Goal: Task Accomplishment & Management: Manage account settings

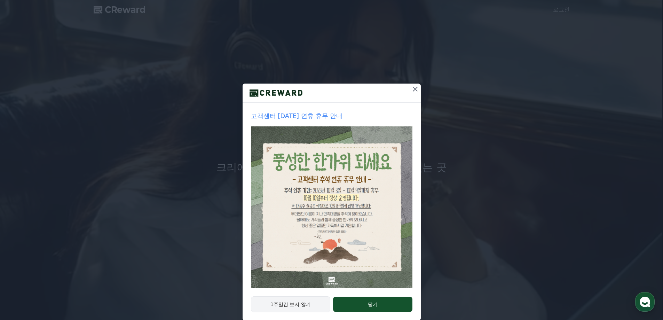
click at [280, 302] on button "1주일간 보지 않기" at bounding box center [291, 304] width 80 height 16
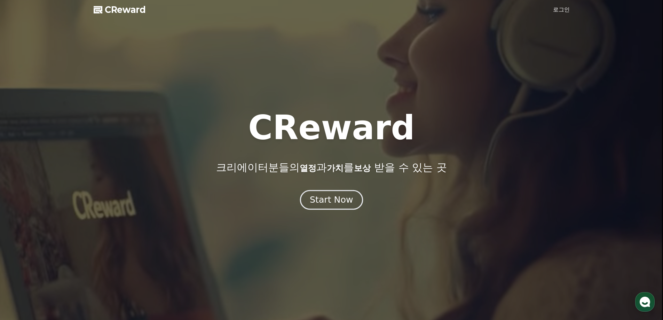
click at [307, 198] on button "Start Now" at bounding box center [331, 200] width 63 height 20
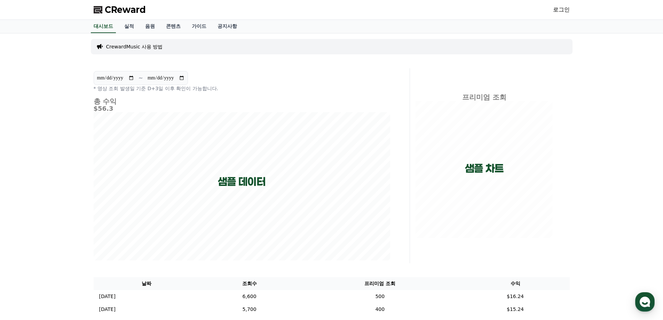
click at [568, 13] on link "로그인" at bounding box center [561, 10] width 17 height 8
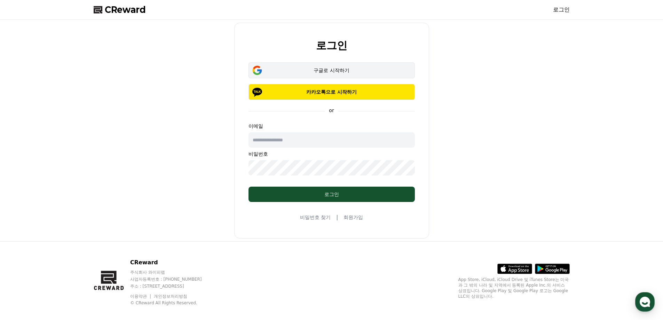
click at [336, 71] on div "구글로 시작하기" at bounding box center [331, 70] width 146 height 7
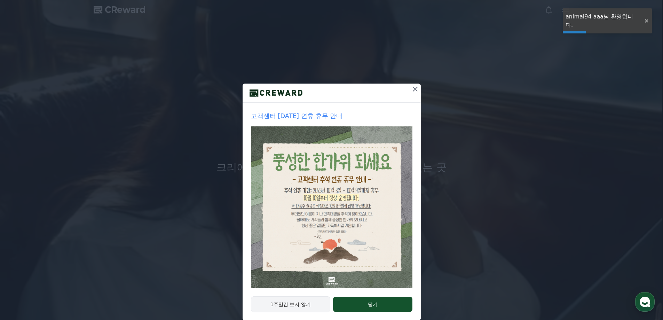
click at [281, 310] on button "1주일간 보지 않기" at bounding box center [291, 304] width 80 height 16
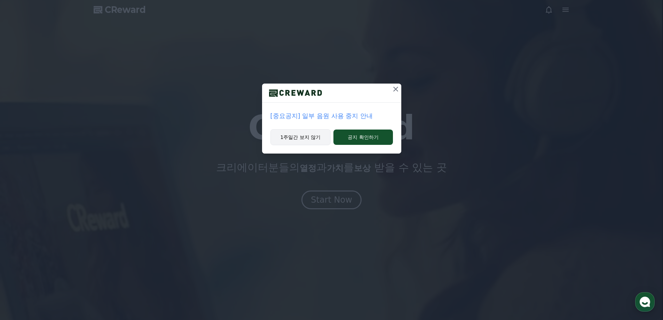
click at [325, 139] on button "1주일간 보지 않기" at bounding box center [300, 137] width 61 height 16
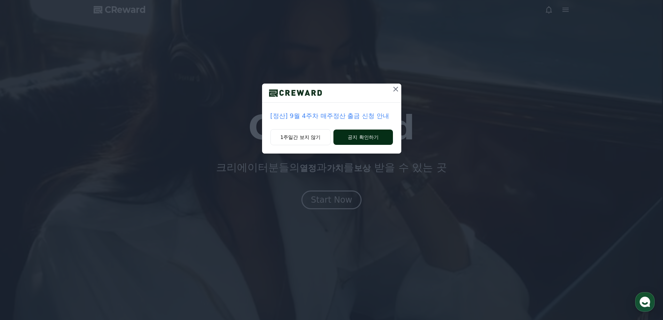
click at [355, 137] on button "공지 확인하기" at bounding box center [362, 136] width 59 height 15
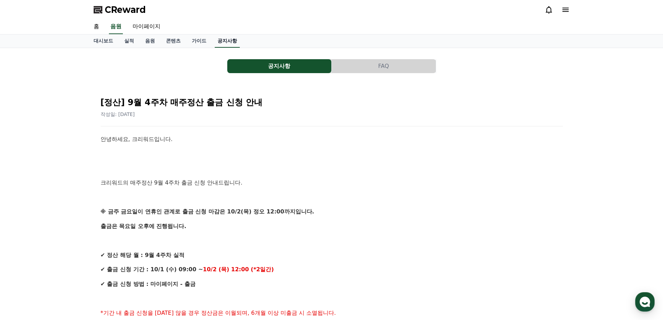
click at [227, 46] on link "공지사항" at bounding box center [227, 40] width 25 height 13
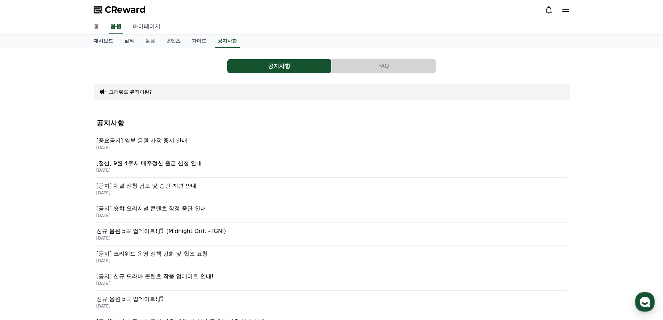
click at [137, 22] on link "마이페이지" at bounding box center [146, 26] width 39 height 15
select select "**********"
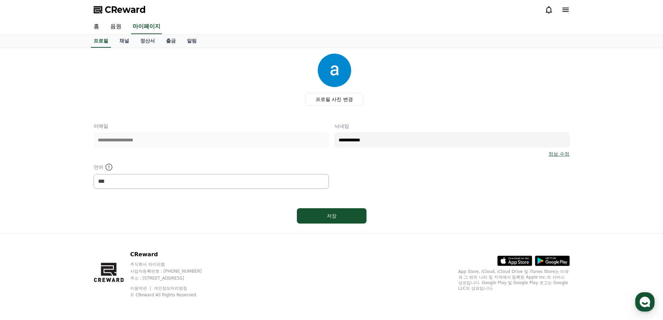
click at [135, 10] on span "CReward" at bounding box center [125, 9] width 41 height 11
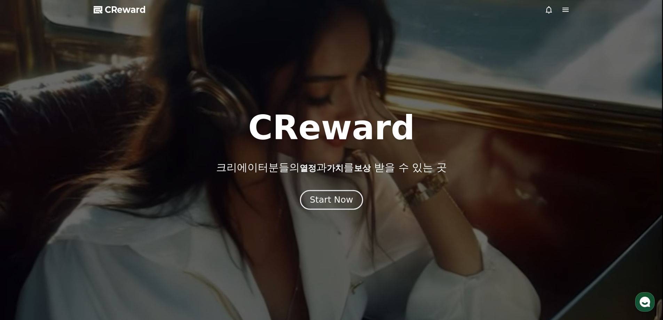
click at [334, 203] on div "Start Now" at bounding box center [331, 200] width 43 height 12
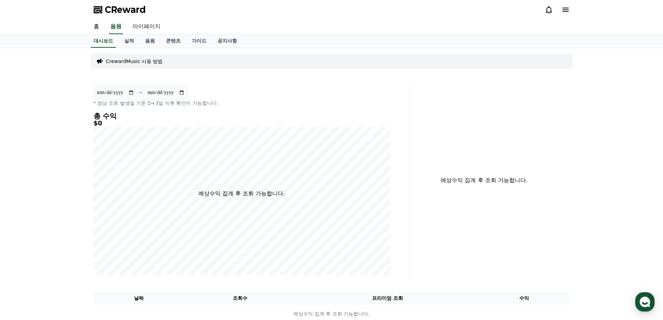
click at [144, 31] on link "마이페이지" at bounding box center [146, 26] width 39 height 15
select select "**********"
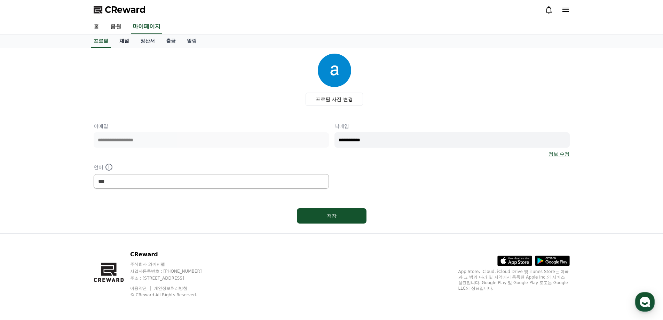
click at [120, 42] on link "채널" at bounding box center [124, 40] width 21 height 13
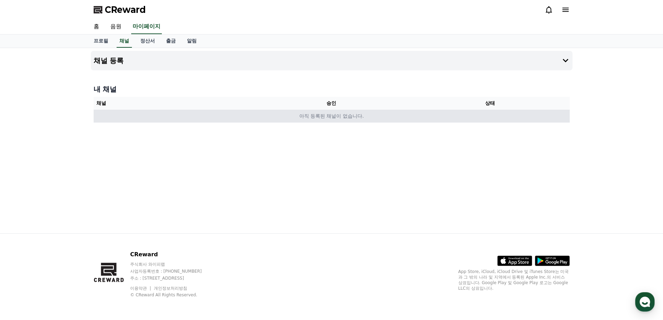
click at [100, 112] on td "아직 등록된 채널이 없습니다." at bounding box center [332, 116] width 476 height 13
click at [201, 118] on td "아직 등록된 채널이 없습니다." at bounding box center [332, 116] width 476 height 13
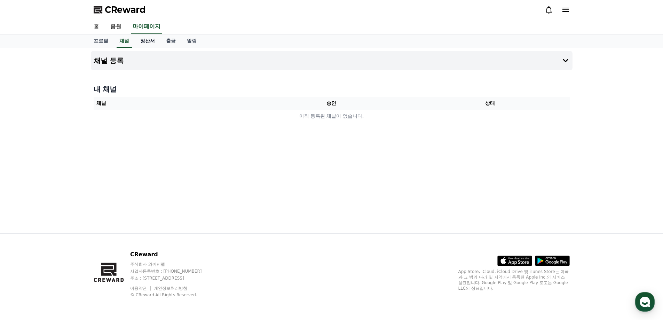
click at [135, 38] on link "정산서" at bounding box center [148, 40] width 26 height 13
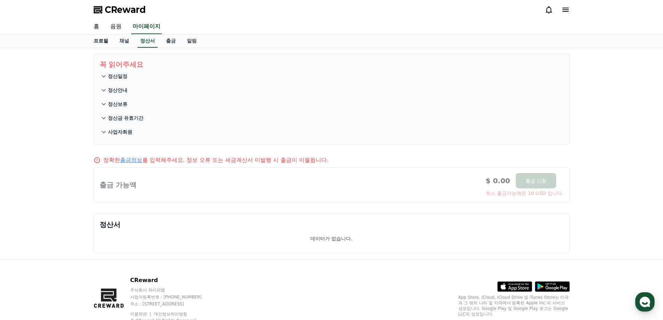
click at [103, 42] on link "프로필" at bounding box center [101, 40] width 26 height 13
select select "**********"
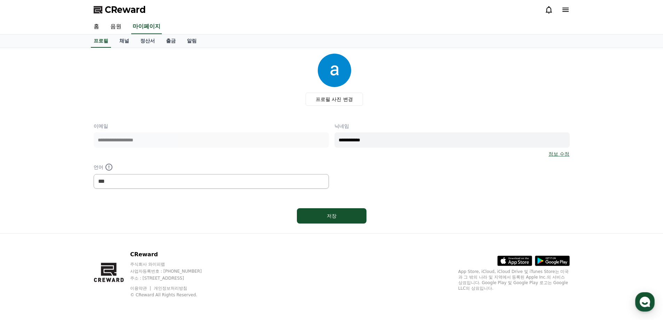
click at [565, 13] on icon at bounding box center [565, 10] width 8 height 8
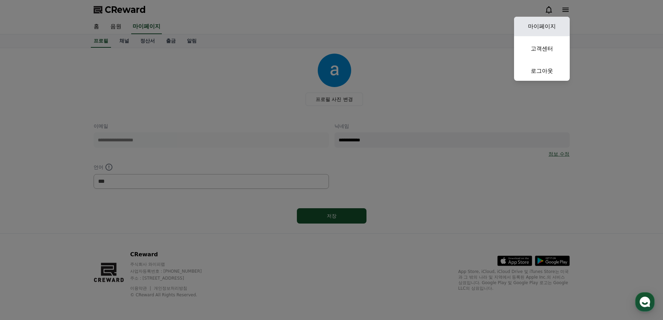
click at [559, 24] on link "마이페이지" at bounding box center [542, 26] width 56 height 19
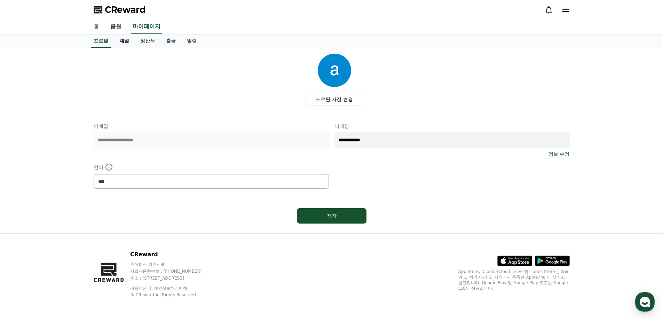
click at [120, 45] on link "채널" at bounding box center [124, 40] width 21 height 13
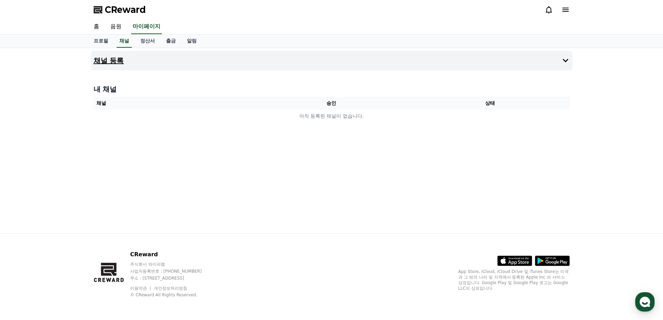
click at [112, 55] on button "채널 등록" at bounding box center [331, 60] width 481 height 19
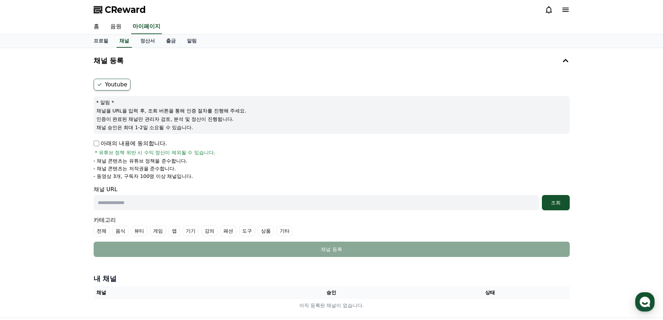
click at [99, 141] on p "아래의 내용에 동의합니다." at bounding box center [130, 143] width 73 height 8
click at [131, 208] on input "text" at bounding box center [316, 202] width 445 height 15
paste input "**********"
type input "**********"
click at [561, 202] on div "조회" at bounding box center [555, 202] width 22 height 7
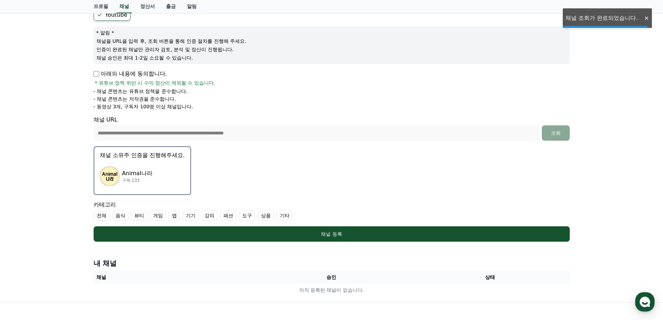
scroll to position [104, 0]
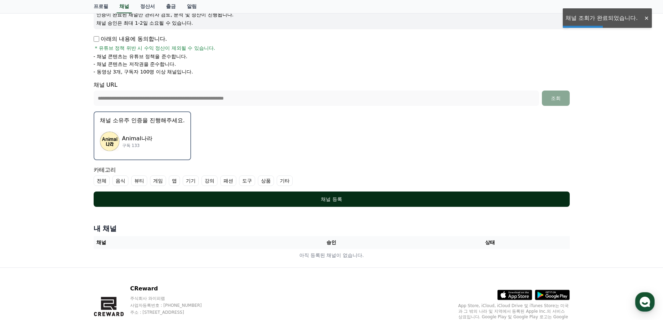
click at [312, 204] on button "채널 등록" at bounding box center [332, 198] width 476 height 15
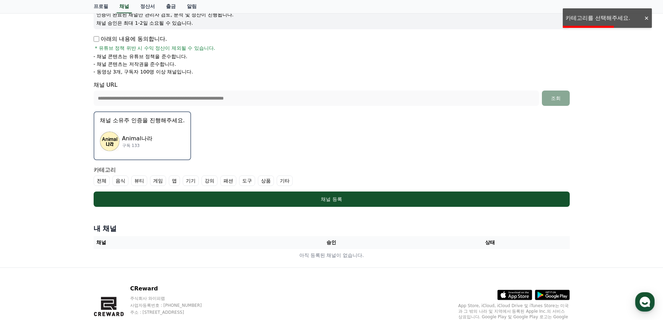
scroll to position [138, 0]
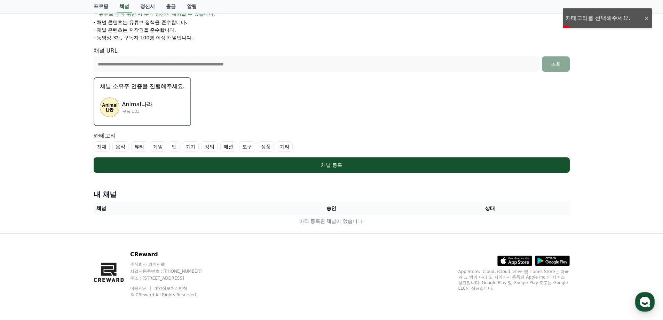
click at [281, 147] on label "기타" at bounding box center [285, 146] width 16 height 10
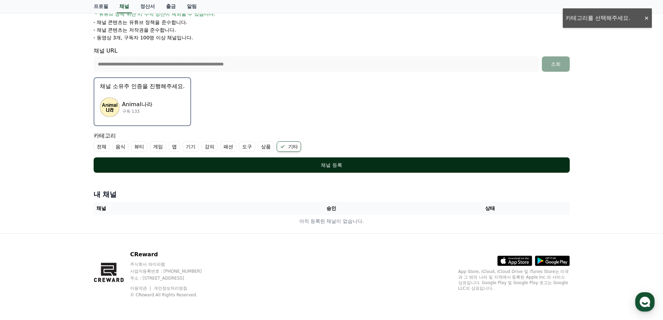
click at [291, 165] on div "채널 등록" at bounding box center [331, 164] width 448 height 7
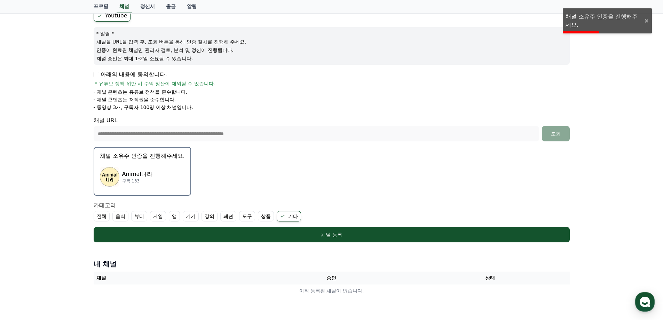
scroll to position [34, 0]
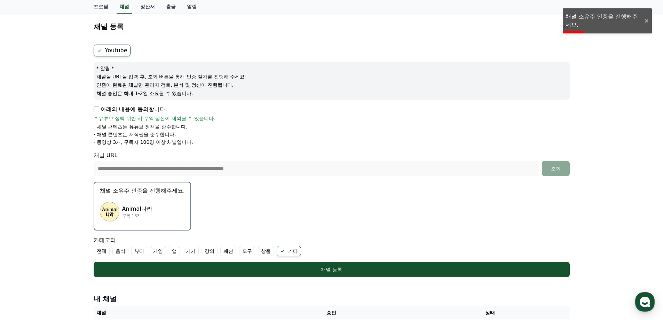
click at [330, 198] on form "**********" at bounding box center [332, 161] width 476 height 232
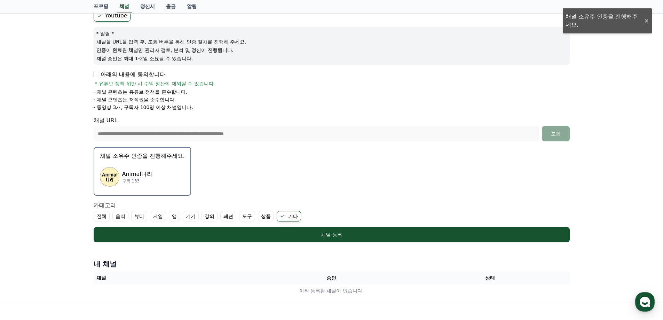
scroll to position [138, 0]
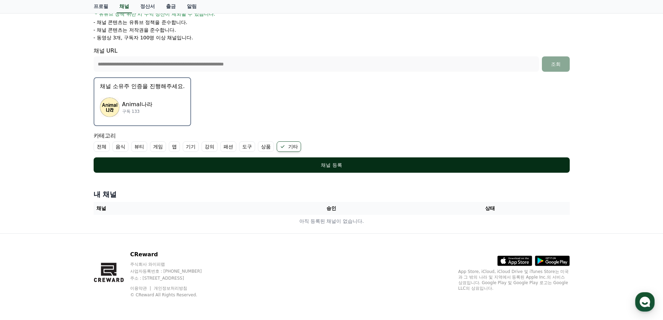
click at [230, 160] on button "채널 등록" at bounding box center [332, 164] width 476 height 15
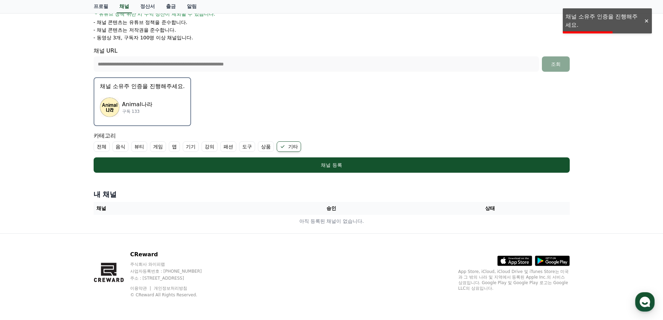
click at [157, 108] on div "Animal나라 구독 133" at bounding box center [142, 107] width 85 height 28
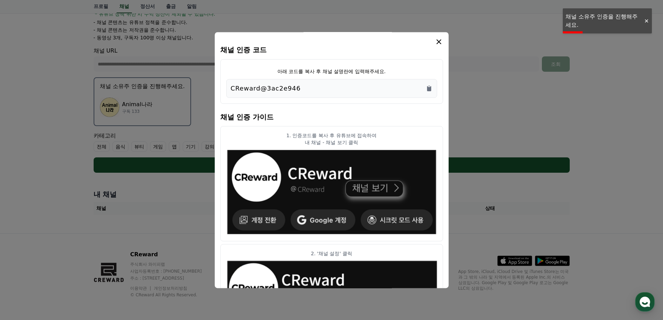
click at [333, 90] on div "CReward@3ac2e946" at bounding box center [332, 88] width 202 height 10
click at [429, 89] on icon "Copy to clipboard" at bounding box center [429, 88] width 4 height 5
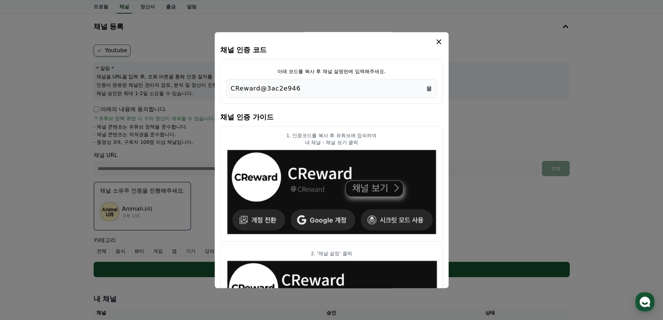
scroll to position [0, 0]
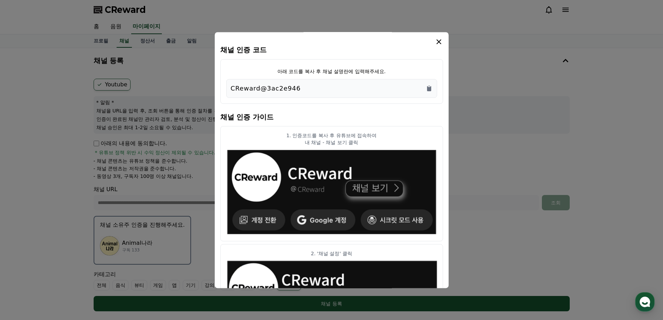
click at [440, 42] on icon "modal" at bounding box center [438, 42] width 8 height 8
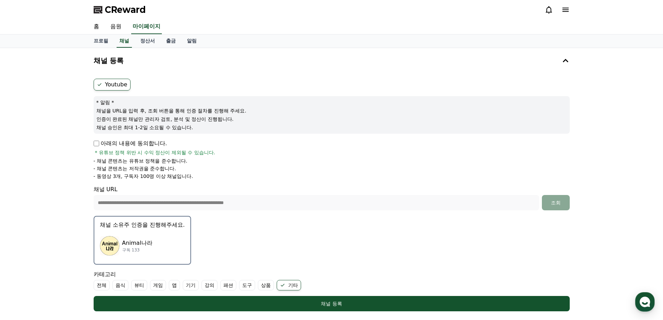
scroll to position [70, 0]
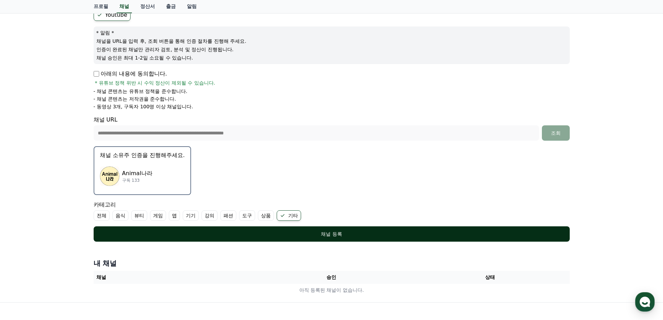
click at [319, 239] on button "채널 등록" at bounding box center [332, 233] width 476 height 15
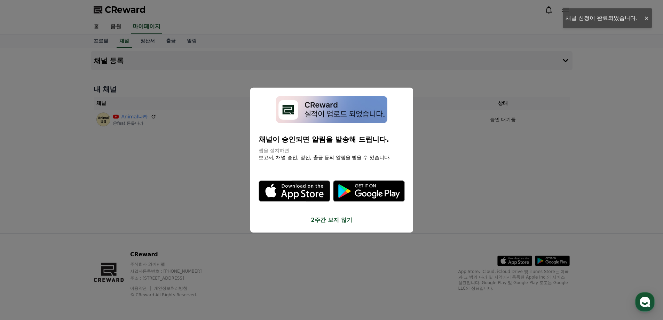
click at [329, 222] on button "2주간 보지 않기" at bounding box center [331, 220] width 146 height 8
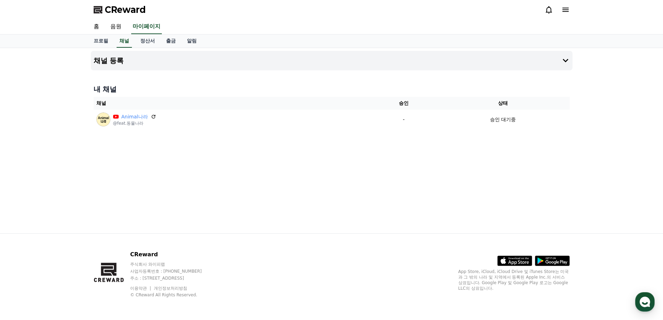
click at [353, 196] on div "채널 등록 내 채널 채널 승인 상태 Animal나라 @feat.동물나라 - 승인 대기중" at bounding box center [331, 140] width 487 height 185
click at [119, 23] on link "음원" at bounding box center [116, 26] width 22 height 15
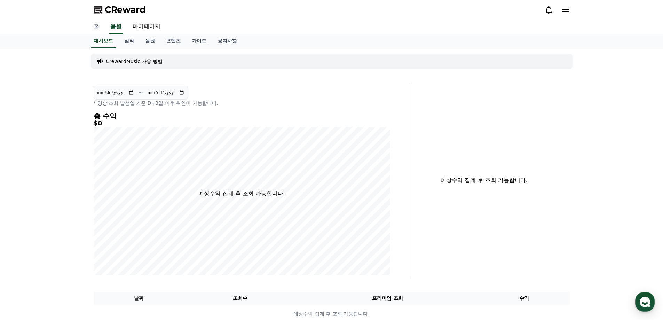
click at [101, 30] on link "홈" at bounding box center [96, 26] width 17 height 15
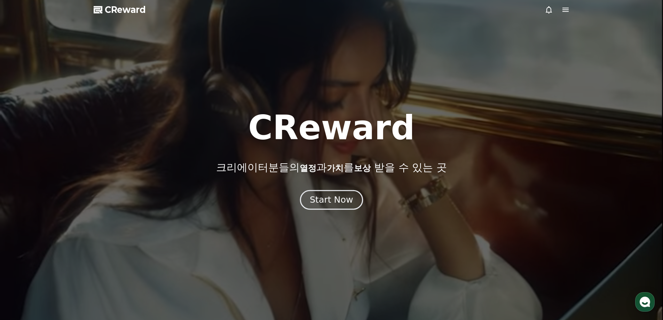
click at [329, 200] on div "Start Now" at bounding box center [331, 200] width 43 height 12
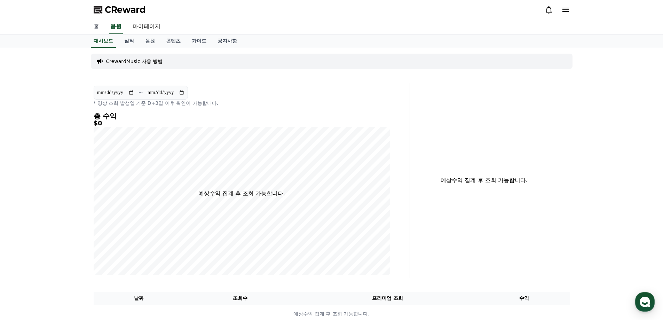
click at [103, 30] on link "홈" at bounding box center [96, 26] width 17 height 15
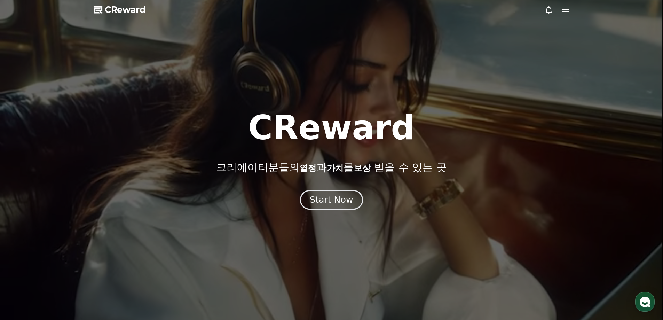
click at [344, 207] on button "Start Now" at bounding box center [331, 200] width 63 height 20
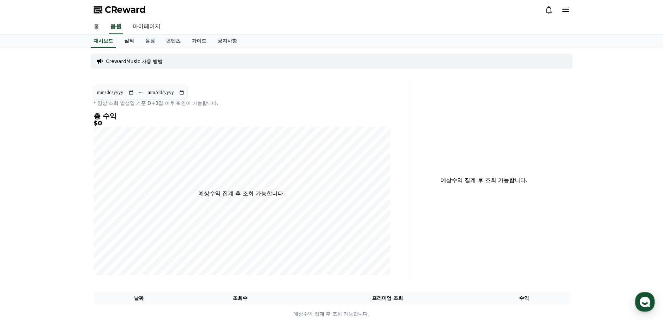
click at [129, 40] on link "실적" at bounding box center [129, 40] width 21 height 13
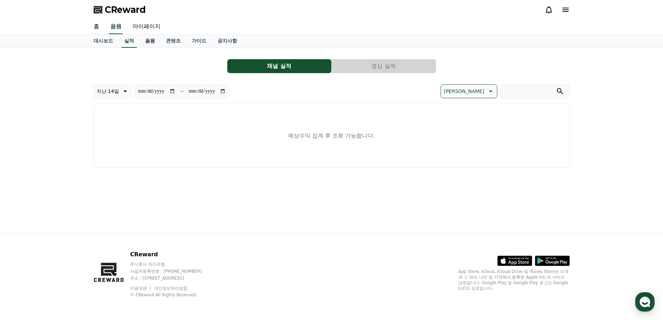
click at [147, 42] on link "음원" at bounding box center [149, 40] width 21 height 13
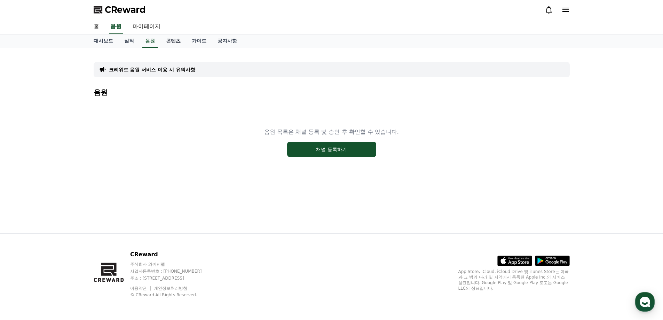
click at [177, 40] on link "콘텐츠" at bounding box center [173, 40] width 26 height 13
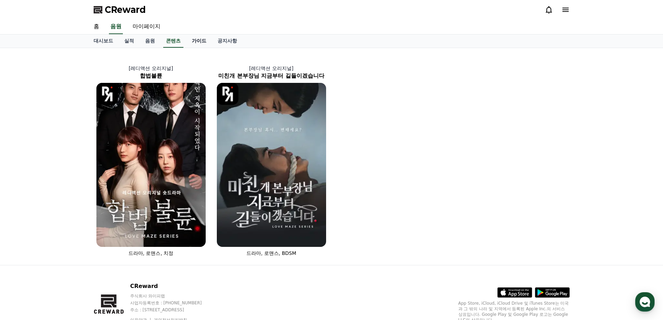
click at [199, 41] on link "가이드" at bounding box center [199, 40] width 26 height 13
